Goal: Information Seeking & Learning: Learn about a topic

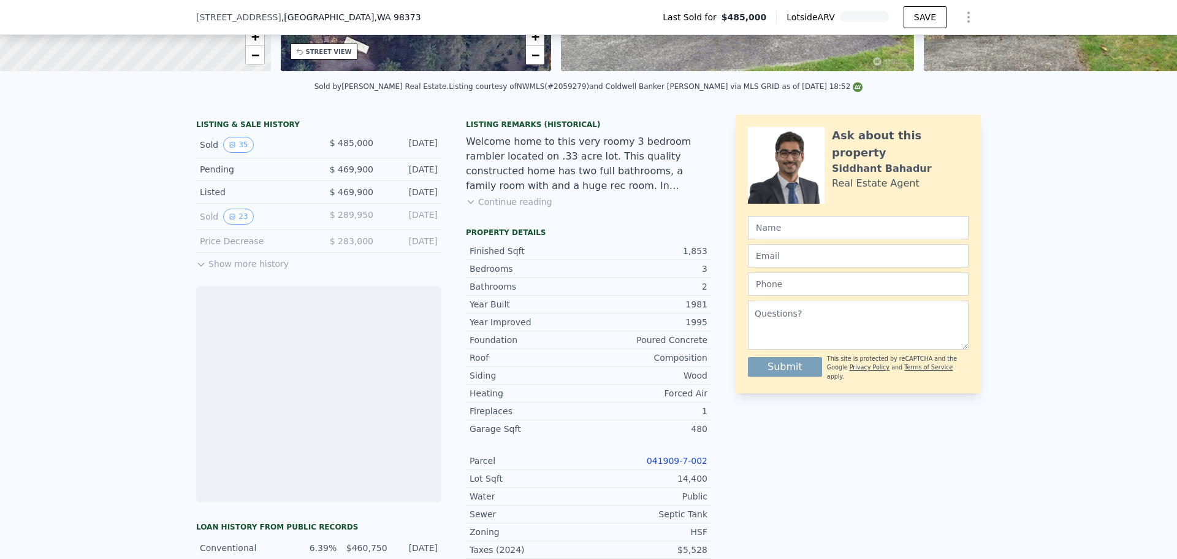
scroll to position [302, 0]
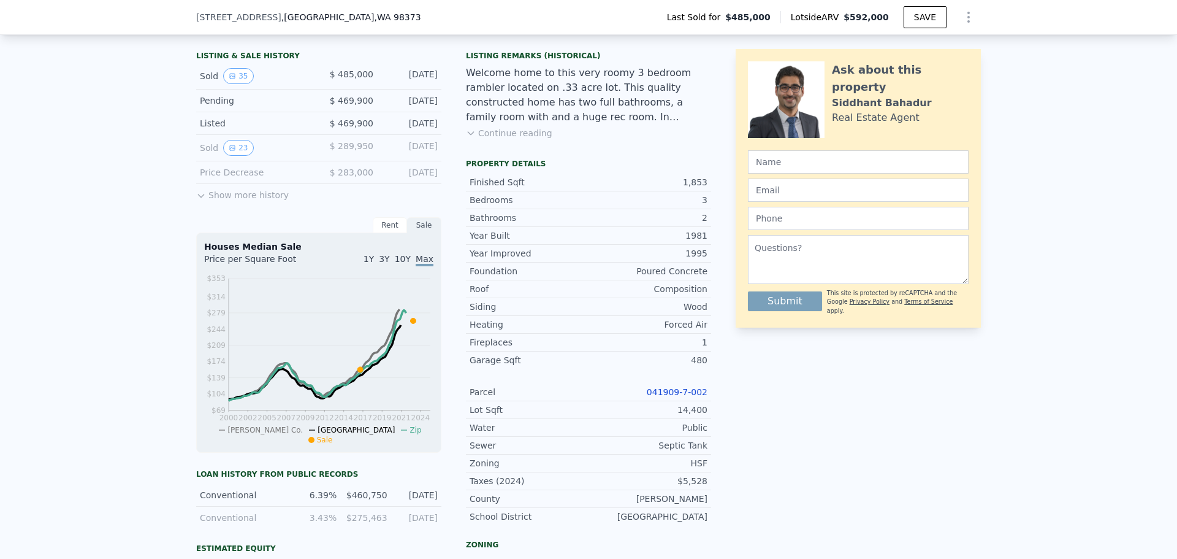
click at [671, 397] on link "041909-7-002" at bounding box center [677, 392] width 61 height 10
drag, startPoint x: 716, startPoint y: 396, endPoint x: 649, endPoint y: 404, distance: 67.9
click at [649, 404] on div "LISTING & SALE HISTORY Sold 35 $ 485,000 [DATE] Pending $ 469,900 [DATE] Listed…" at bounding box center [588, 411] width 785 height 730
copy link "041909-7-002"
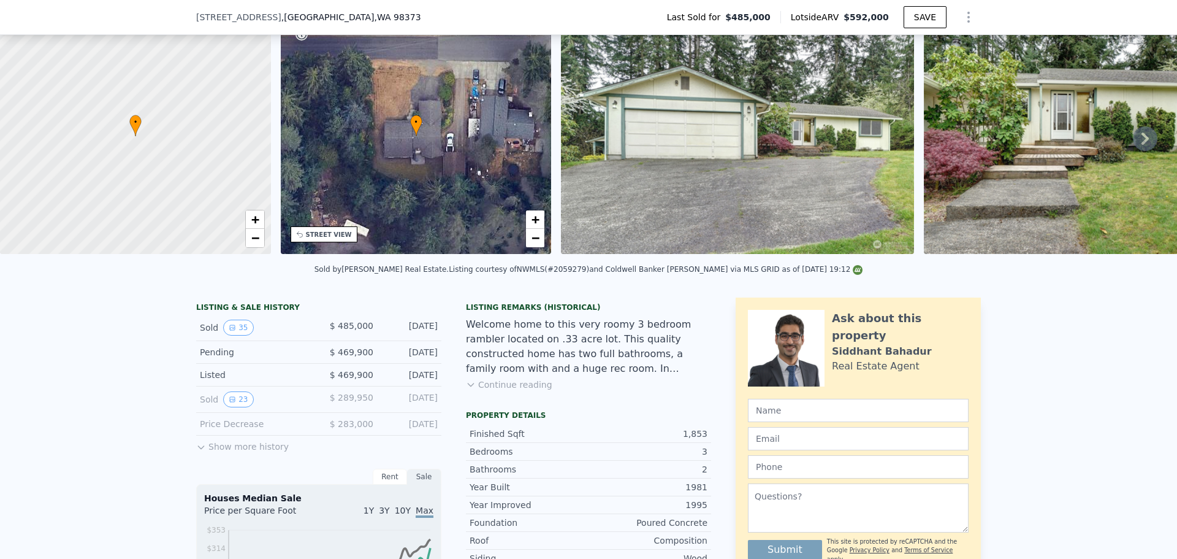
scroll to position [57, 0]
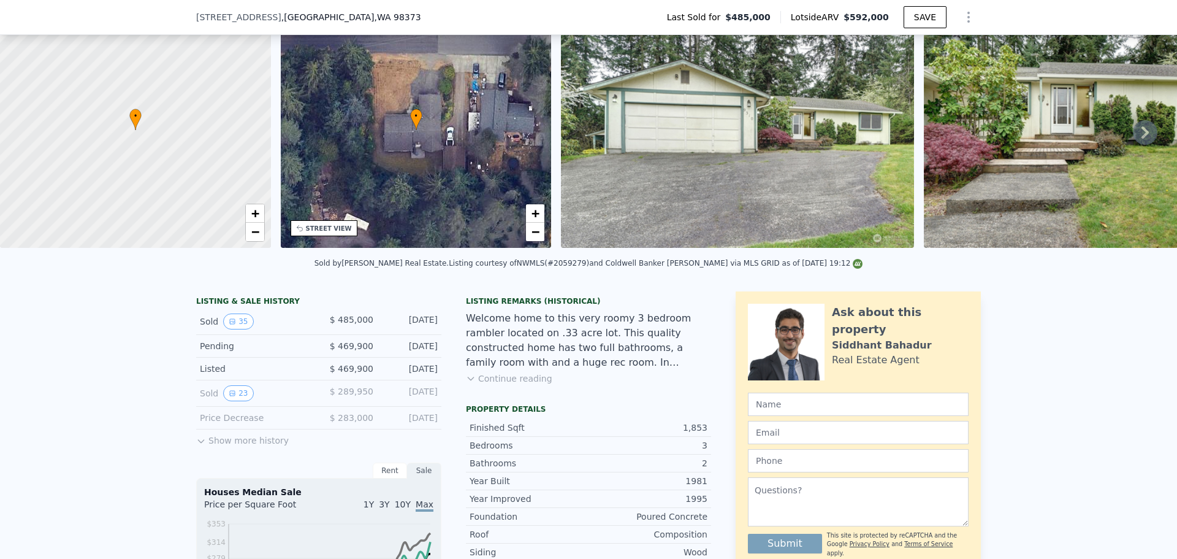
click at [516, 384] on button "Continue reading" at bounding box center [509, 378] width 86 height 12
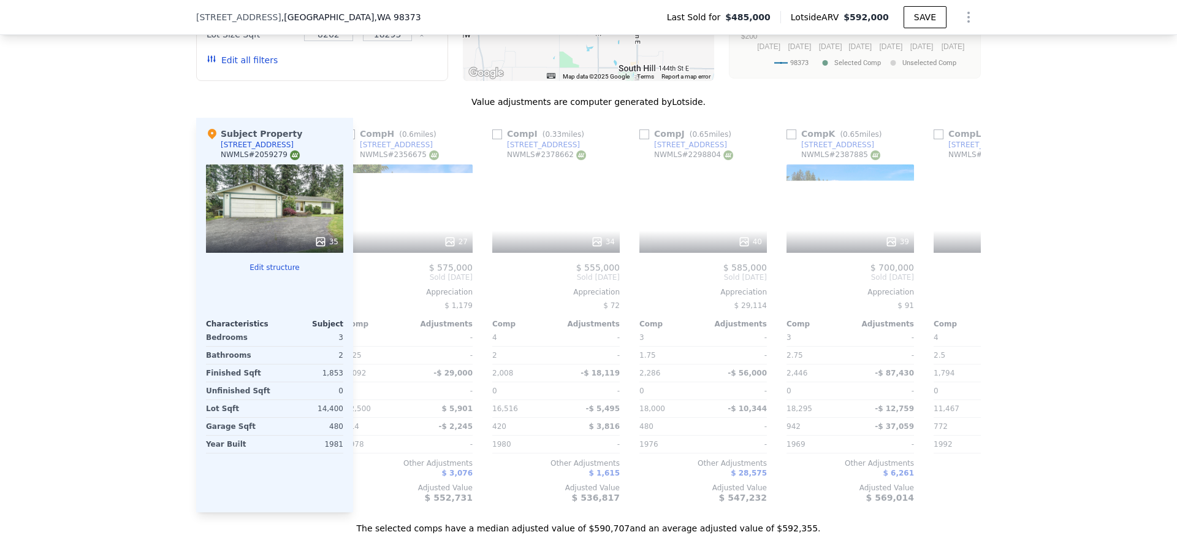
scroll to position [0, 1167]
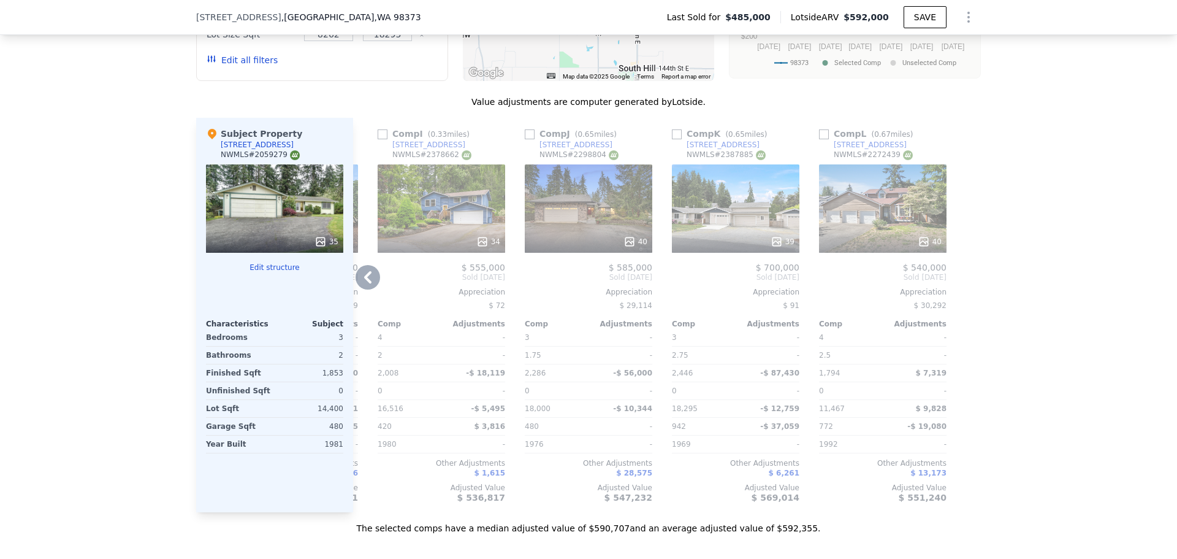
click at [733, 164] on div "39" at bounding box center [736, 208] width 128 height 88
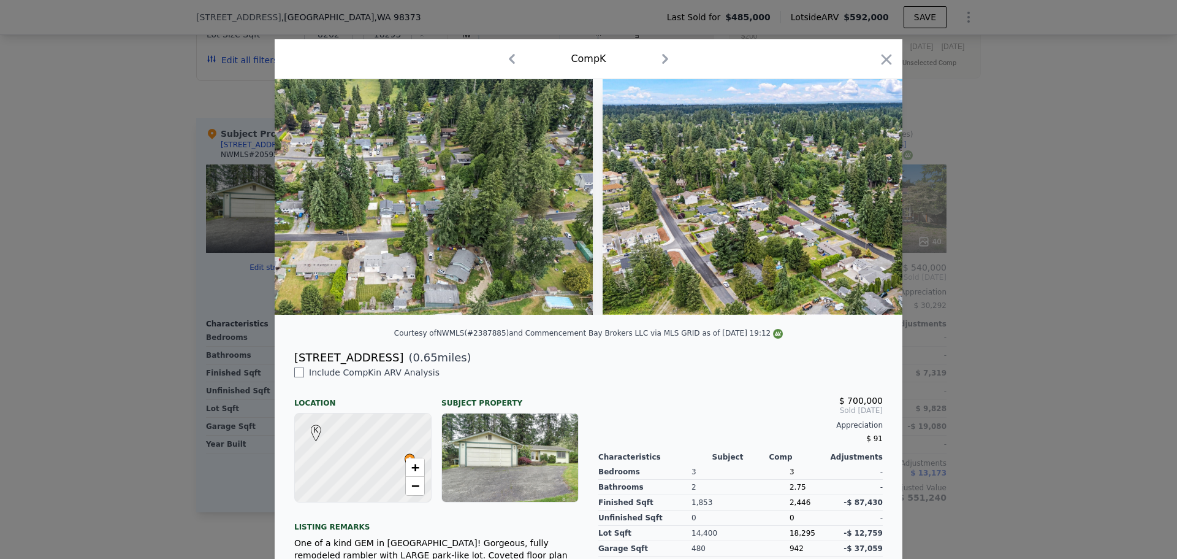
scroll to position [0, 14048]
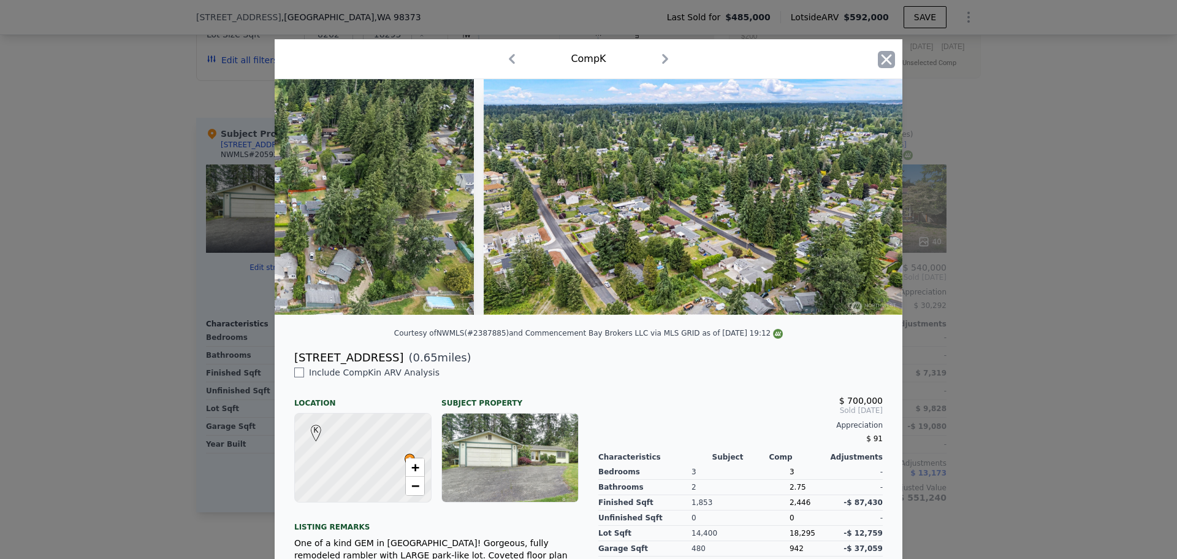
click at [884, 57] on icon "button" at bounding box center [887, 59] width 10 height 10
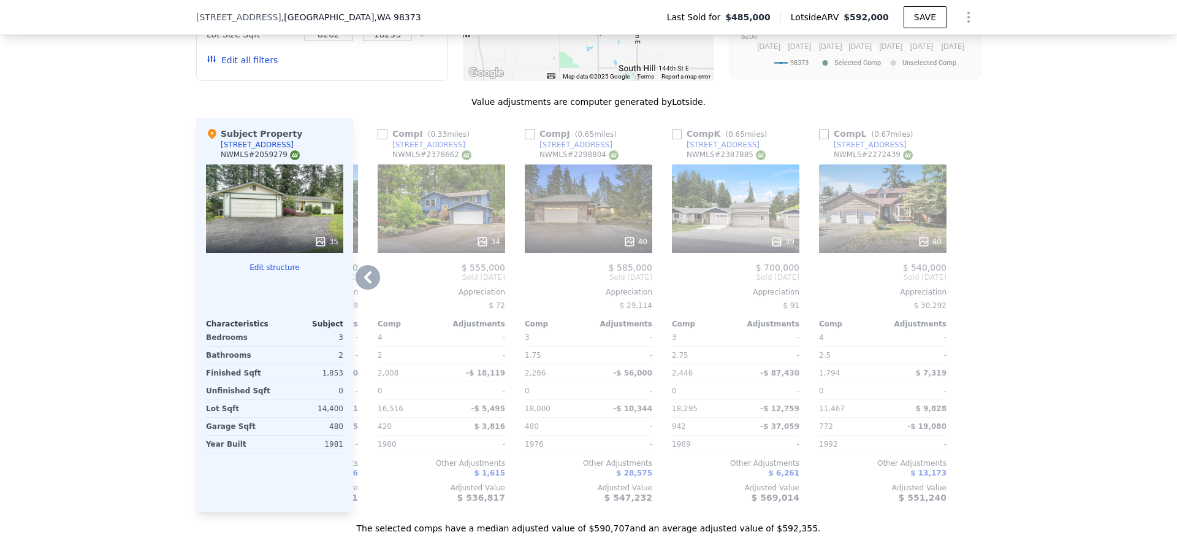
click at [890, 178] on div "40" at bounding box center [883, 208] width 128 height 88
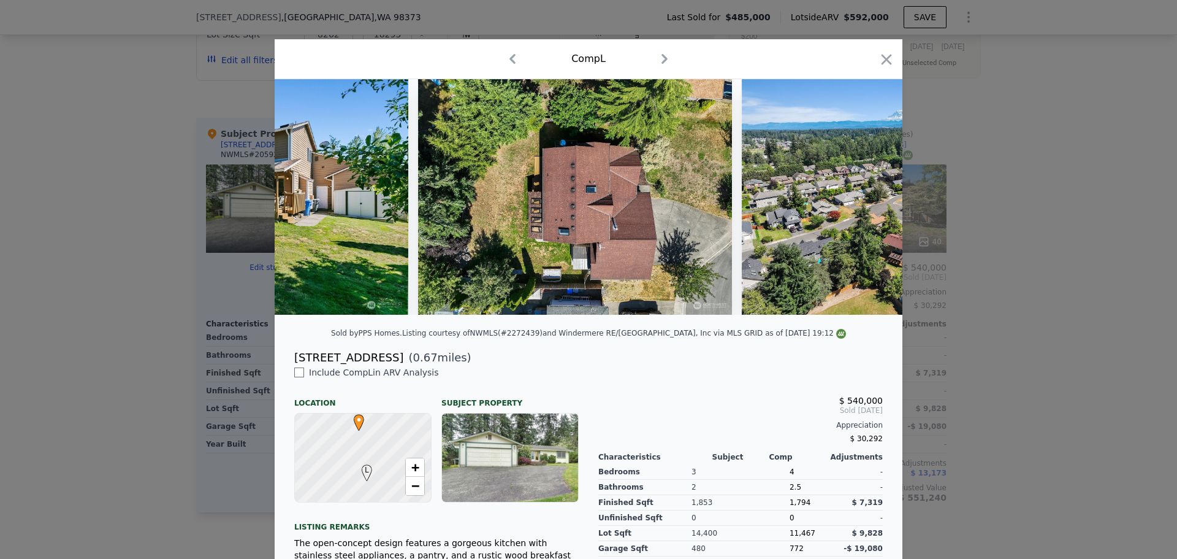
scroll to position [0, 13613]
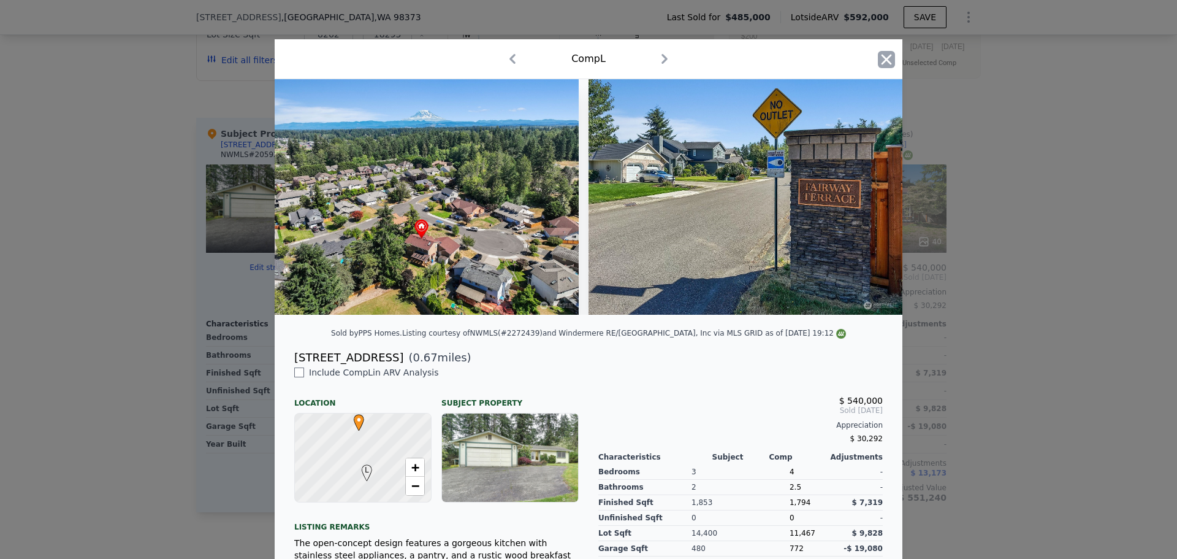
click at [879, 59] on icon "button" at bounding box center [886, 59] width 17 height 17
